Goal: Obtain resource: Download file/media

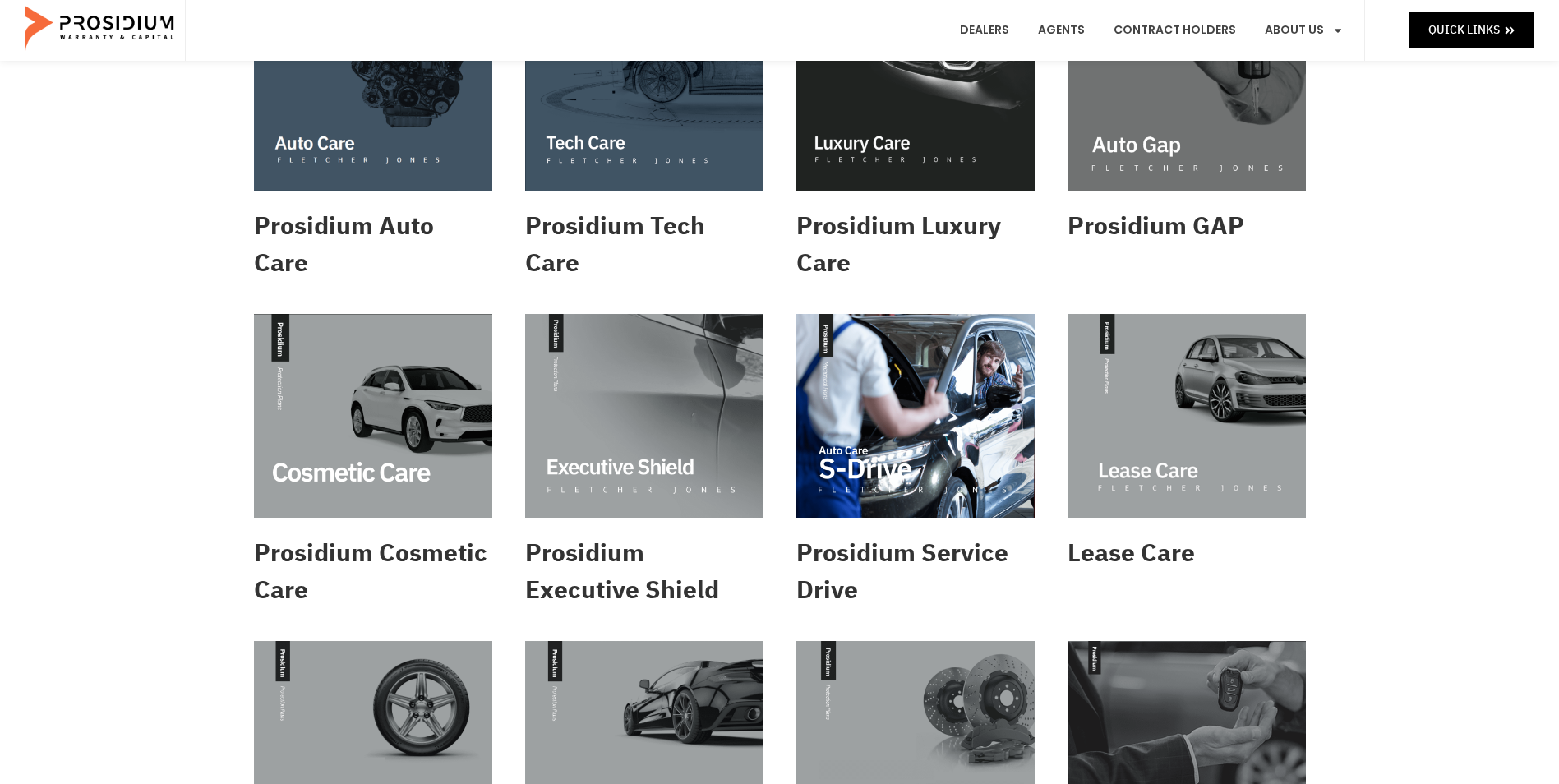
scroll to position [329, 0]
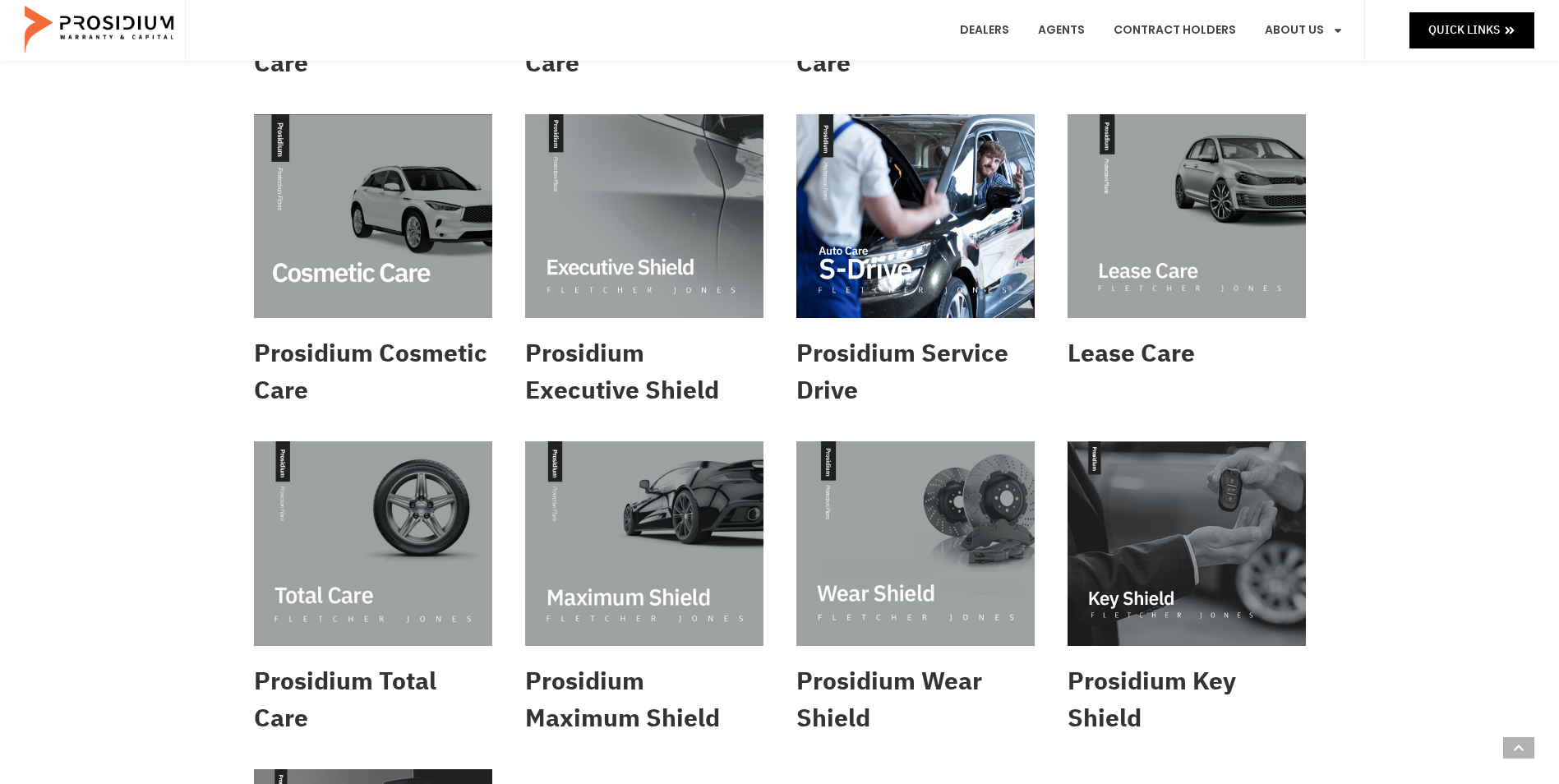
click at [375, 567] on img at bounding box center [373, 544] width 238 height 205
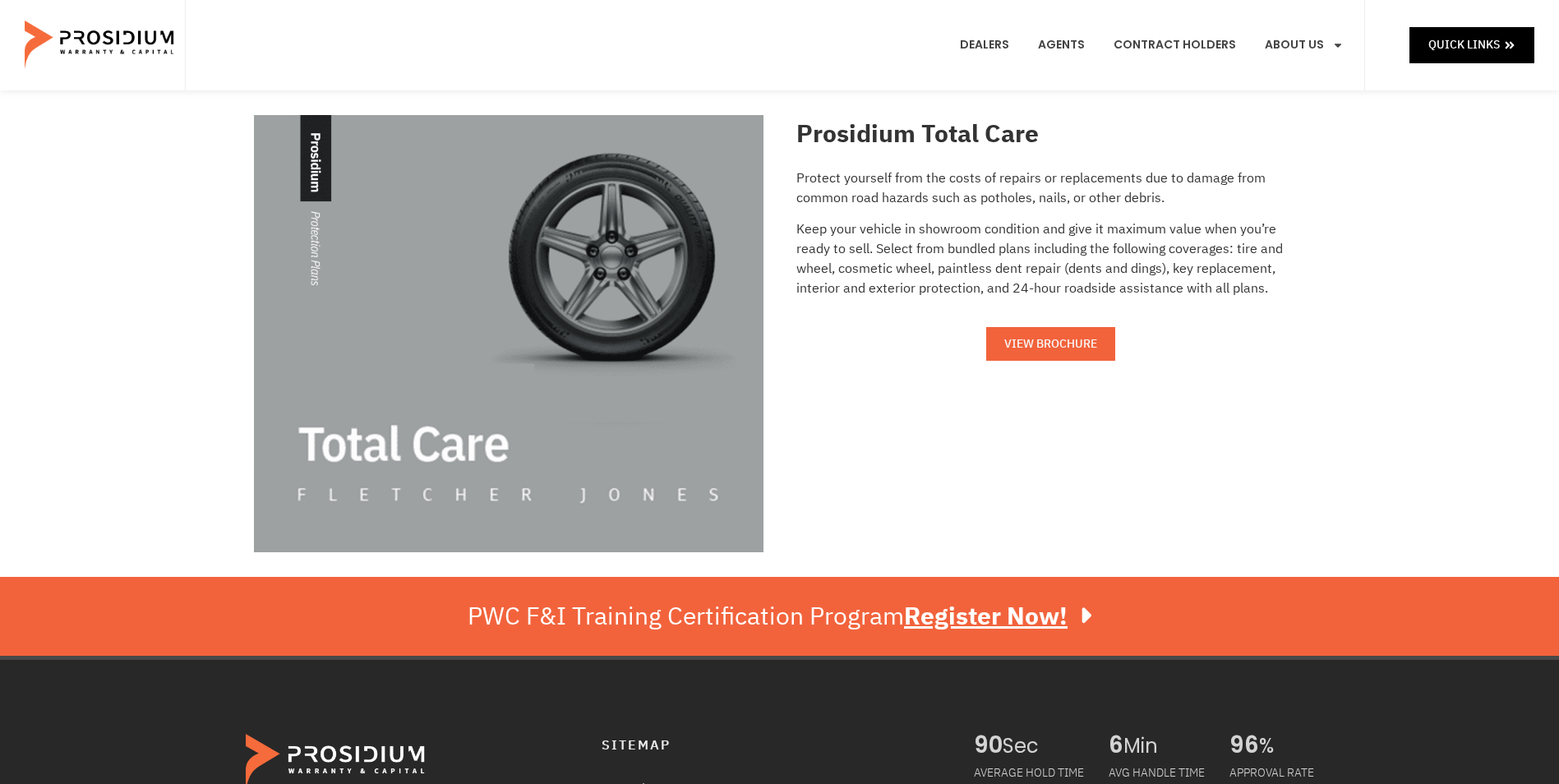
click at [1026, 344] on span "VIEW BROCHURE" at bounding box center [1050, 344] width 93 height 21
